Goal: Register for event/course

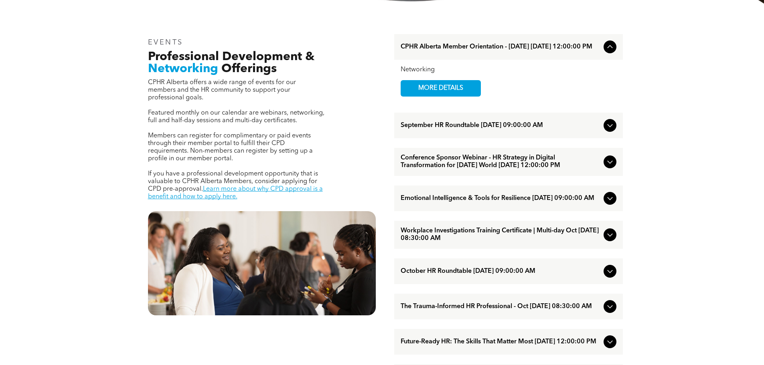
scroll to position [276, 0]
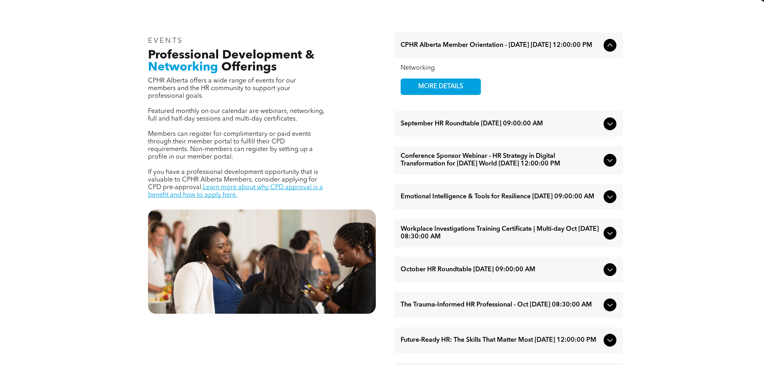
click at [451, 241] on span "Workplace Investigations Training Certificate | Multi-day Oct [DATE] 08:30:00 AM" at bounding box center [500, 233] width 200 height 15
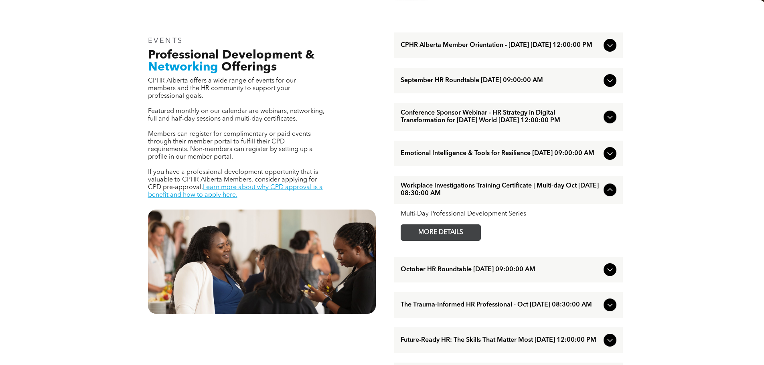
click at [444, 241] on span "MORE DETAILS" at bounding box center [440, 233] width 63 height 16
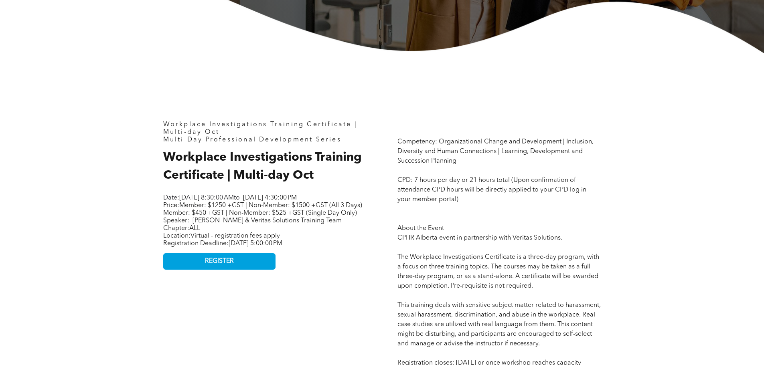
scroll to position [320, 0]
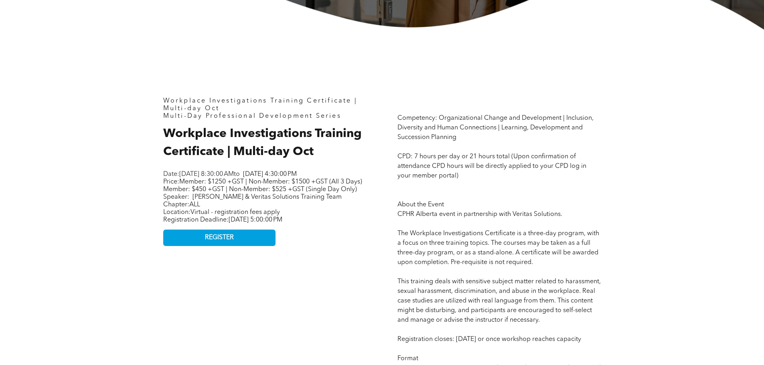
drag, startPoint x: 250, startPoint y: 184, endPoint x: 144, endPoint y: 176, distance: 106.2
copy p "Date: [DATE] 8:30:00 AM to [DATE] 4:30:00 PM"
